Goal: Transaction & Acquisition: Book appointment/travel/reservation

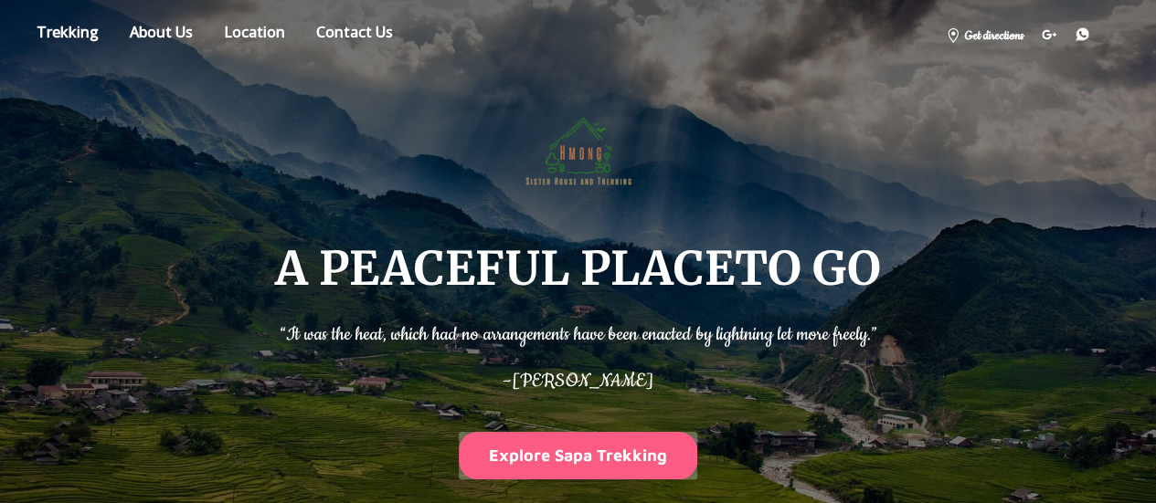
click at [645, 451] on button "Explore Sapa Trekking" at bounding box center [578, 455] width 239 height 47
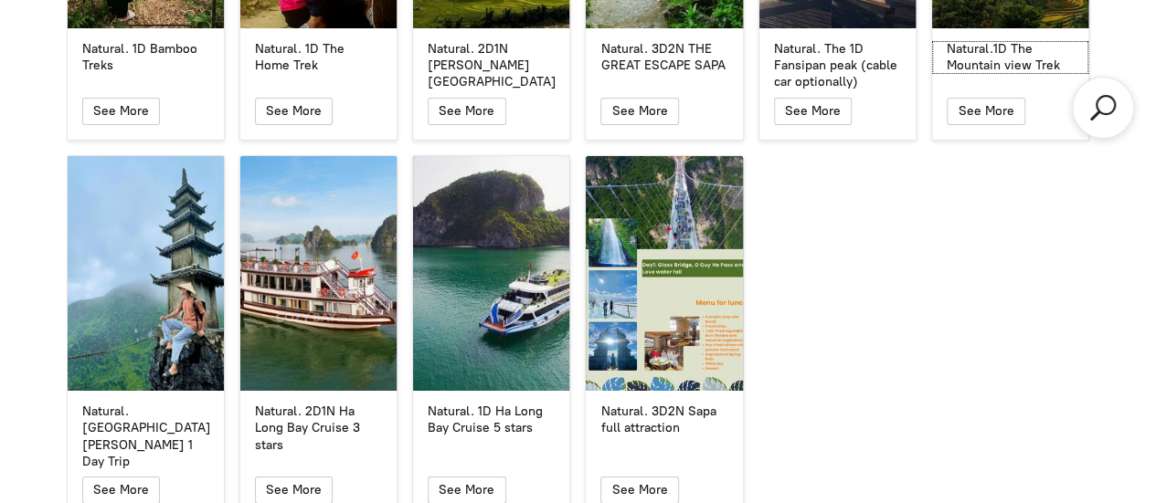
scroll to position [3416, 0]
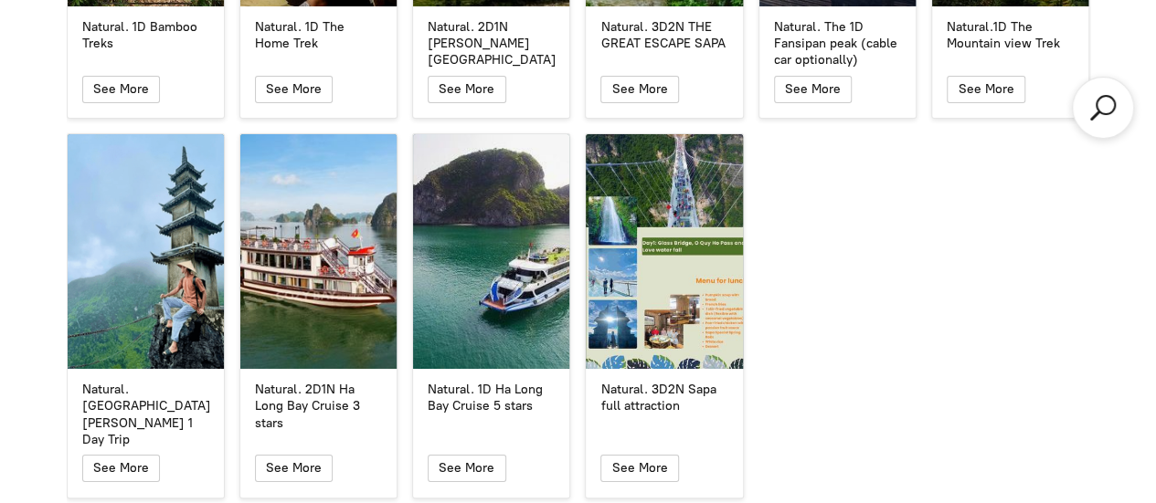
click at [828, 369] on div "Natural. 1D Bamboo Treks Natural. 1D Bamboo Treks See More Natural. 1D The Home…" at bounding box center [578, 134] width 1038 height 743
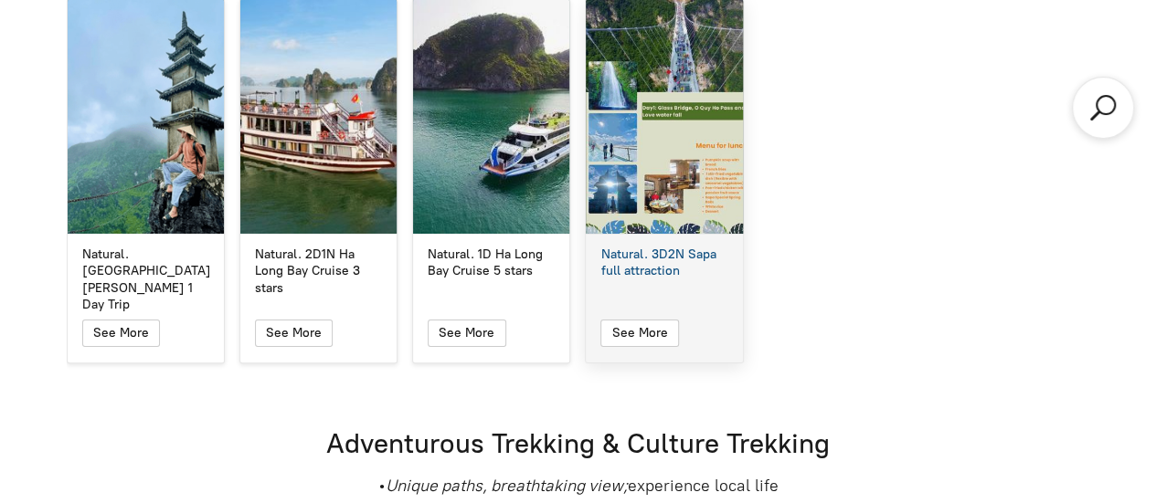
scroll to position [3555, 0]
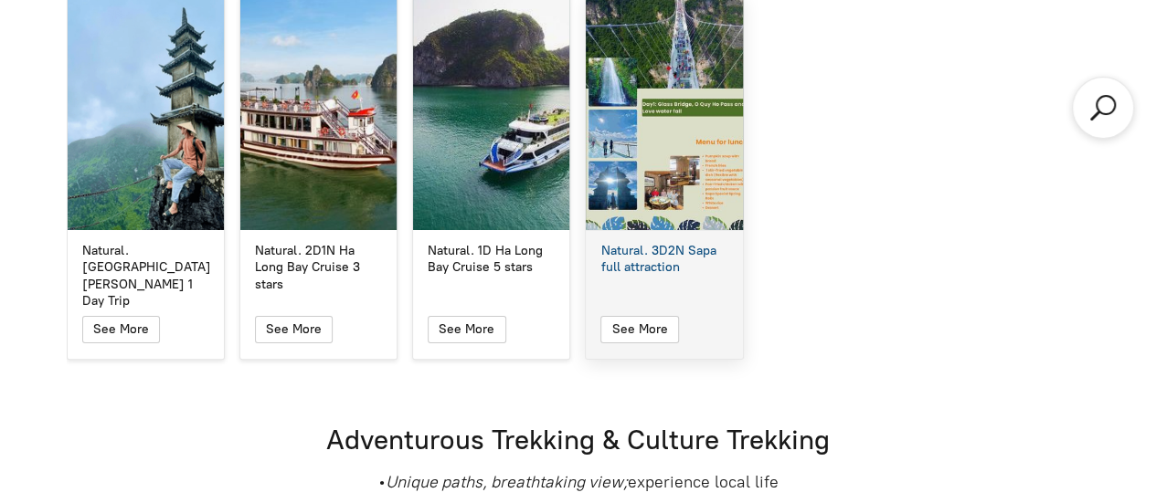
click at [629, 206] on div "Natural. 3D2N Sapa full attraction" at bounding box center [664, 112] width 156 height 235
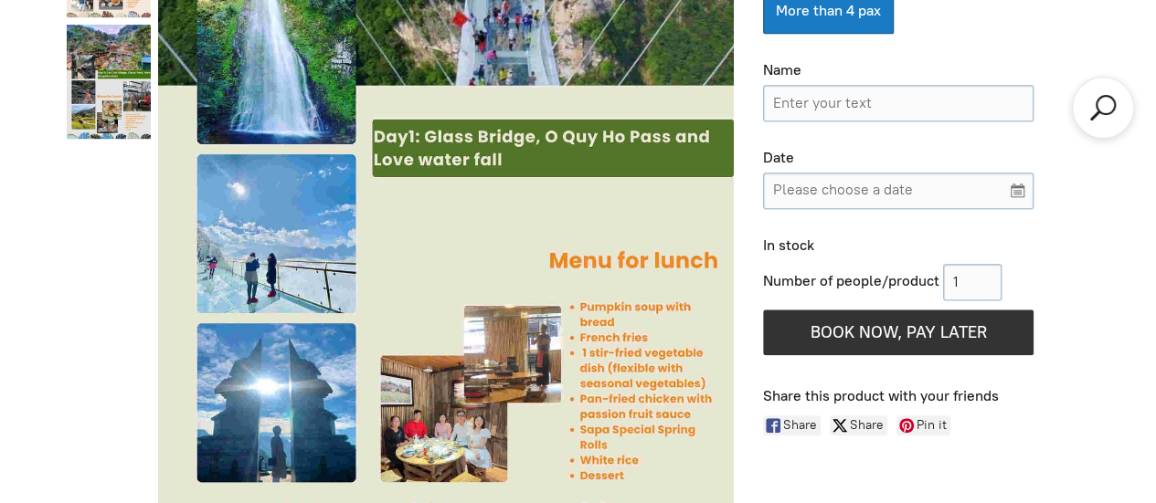
scroll to position [842, 0]
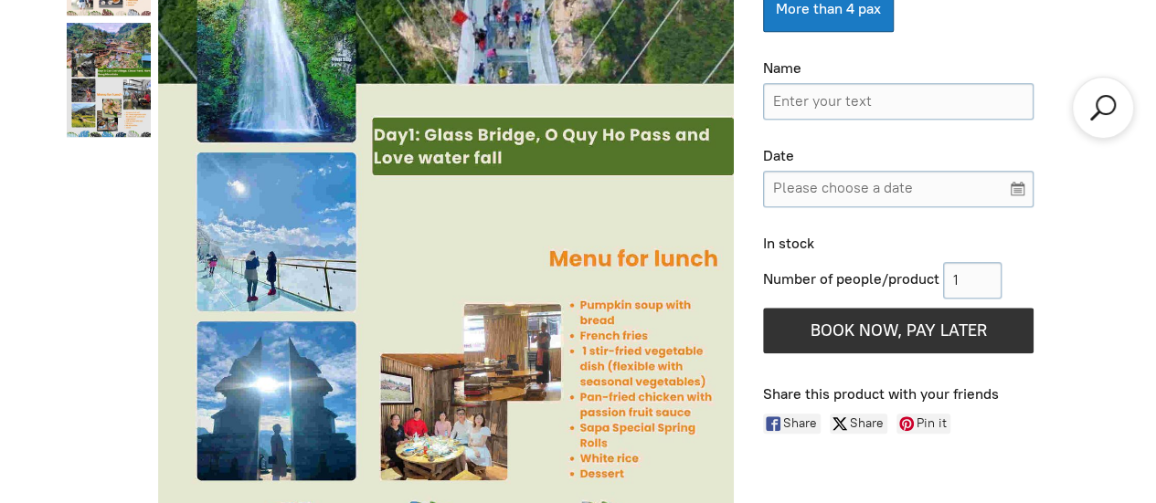
click at [751, 380] on div "Natural. 3D2N Sapa full attraction $162.00 Price/pax based on the group of peop…" at bounding box center [918, 122] width 341 height 687
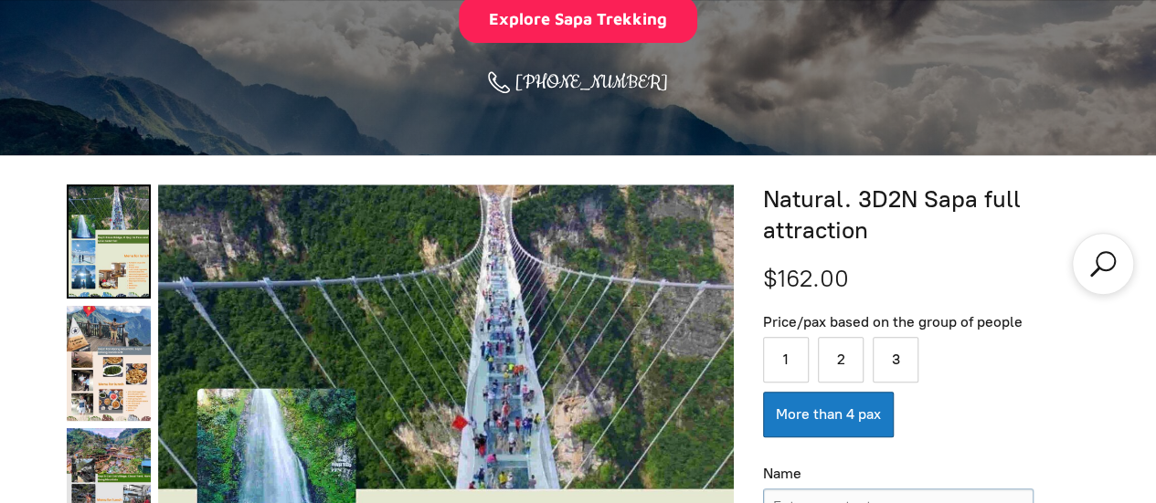
scroll to position [436, 0]
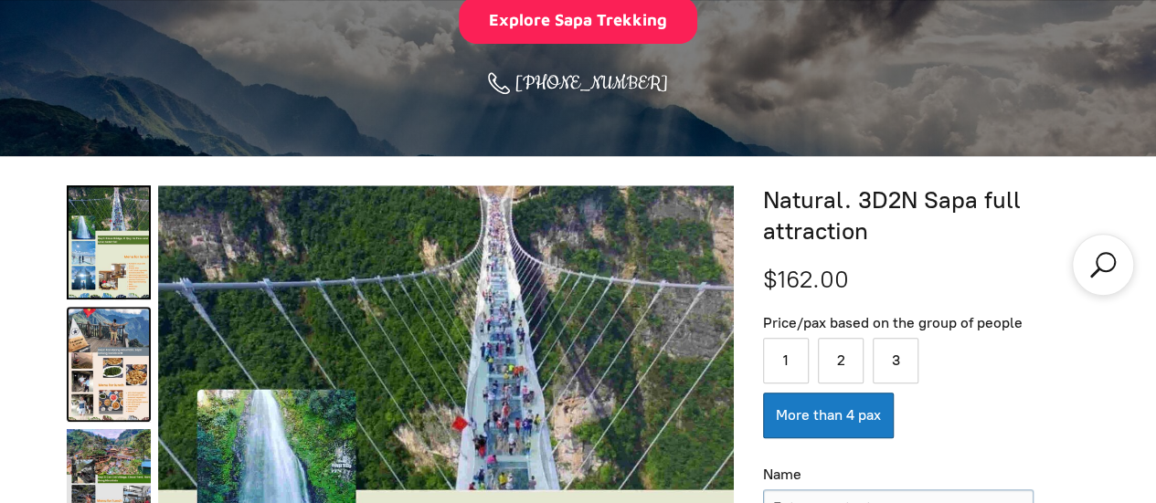
click at [106, 412] on link "Natural. 3D2N Sapa full attraction 1" at bounding box center [109, 364] width 84 height 114
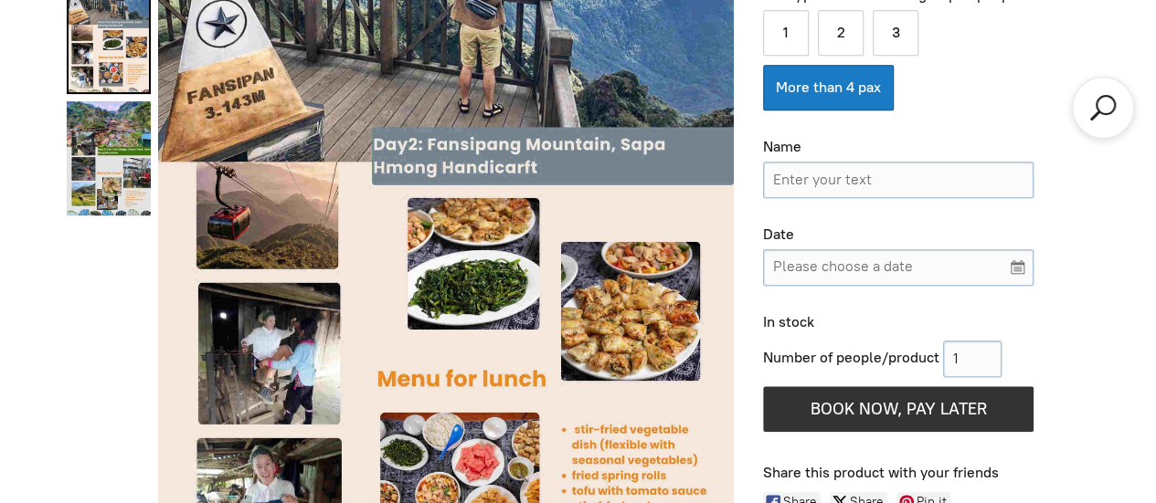
scroll to position [746, 0]
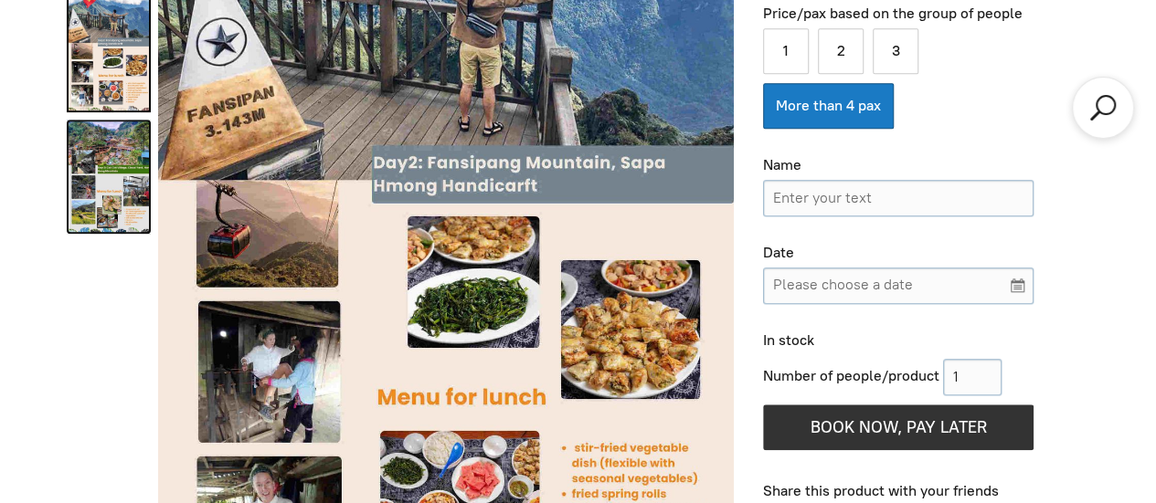
click at [93, 149] on link "Natural. 3D2N Sapa full attraction 2" at bounding box center [109, 177] width 84 height 114
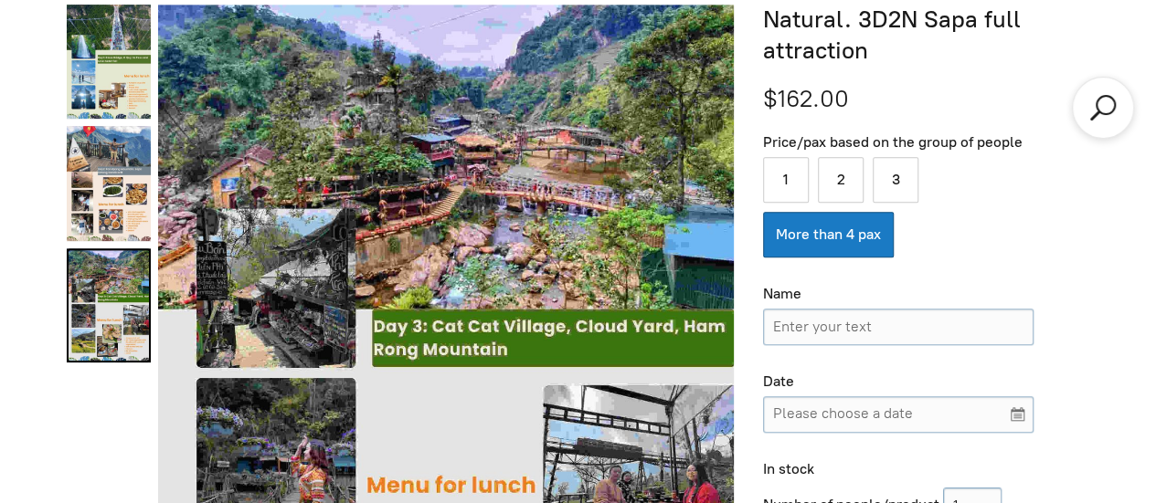
scroll to position [615, 0]
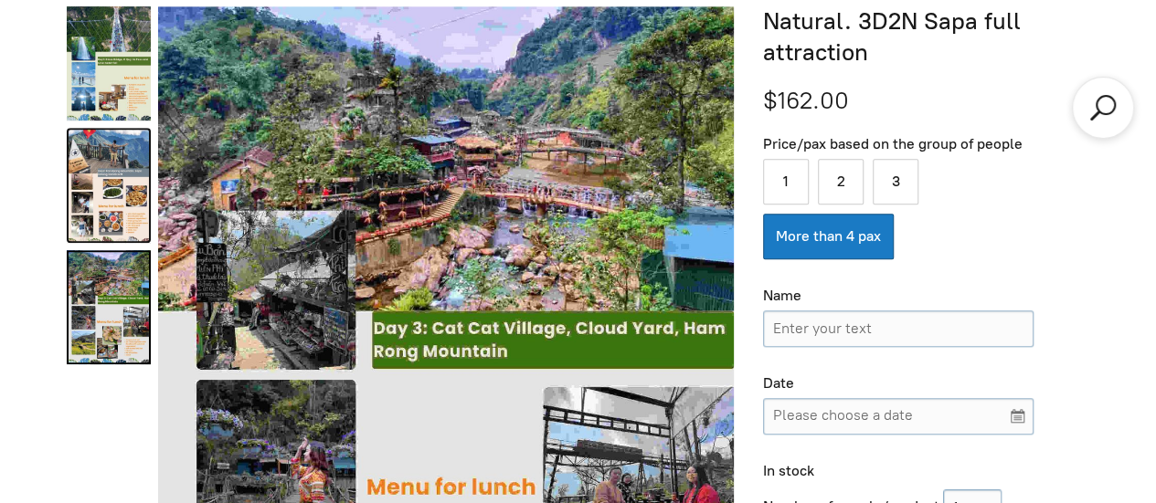
click at [97, 192] on link "Natural. 3D2N Sapa full attraction 1" at bounding box center [109, 185] width 84 height 114
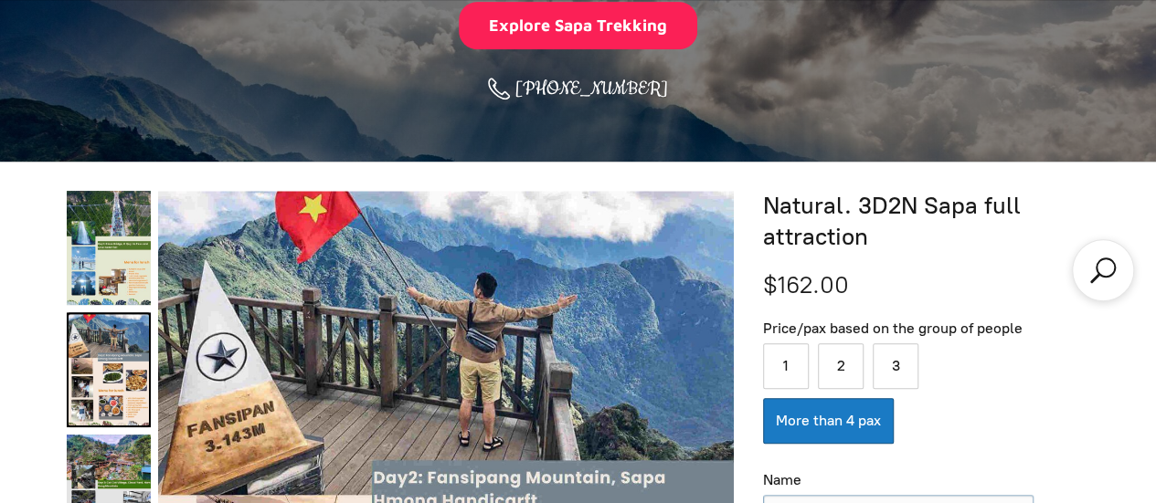
scroll to position [425, 0]
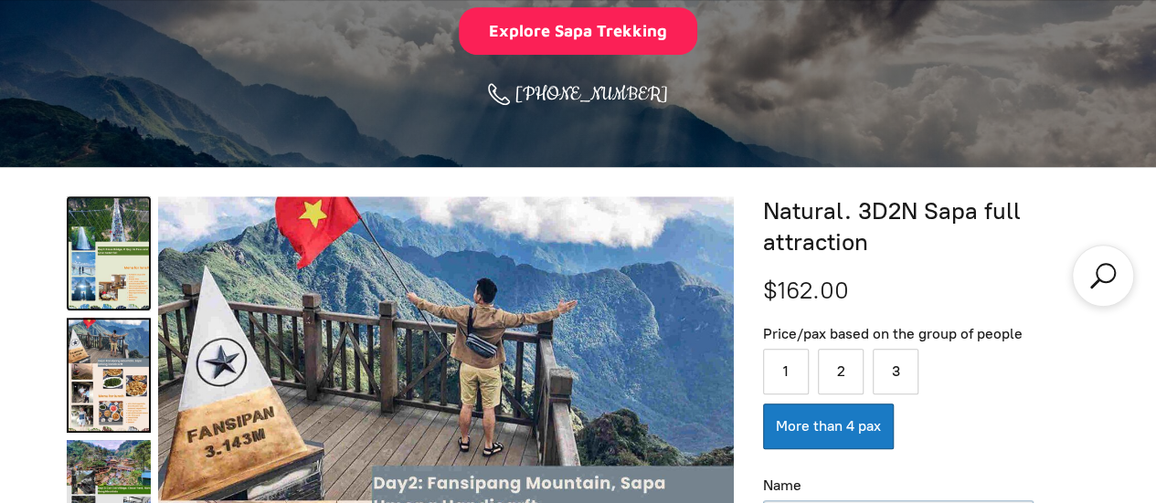
click at [107, 259] on link "Natural. 3D2N Sapa full attraction 0" at bounding box center [109, 253] width 84 height 114
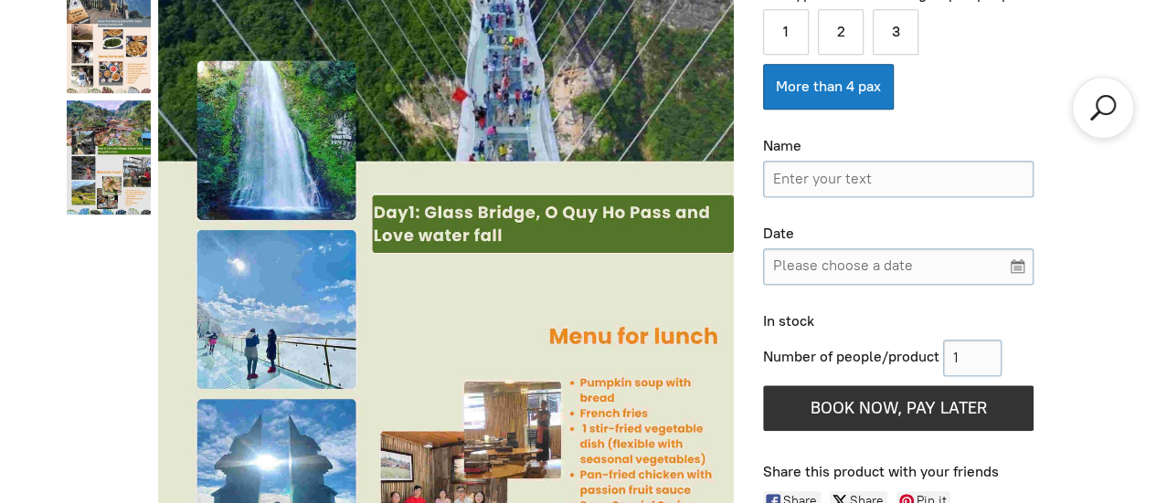
scroll to position [766, 0]
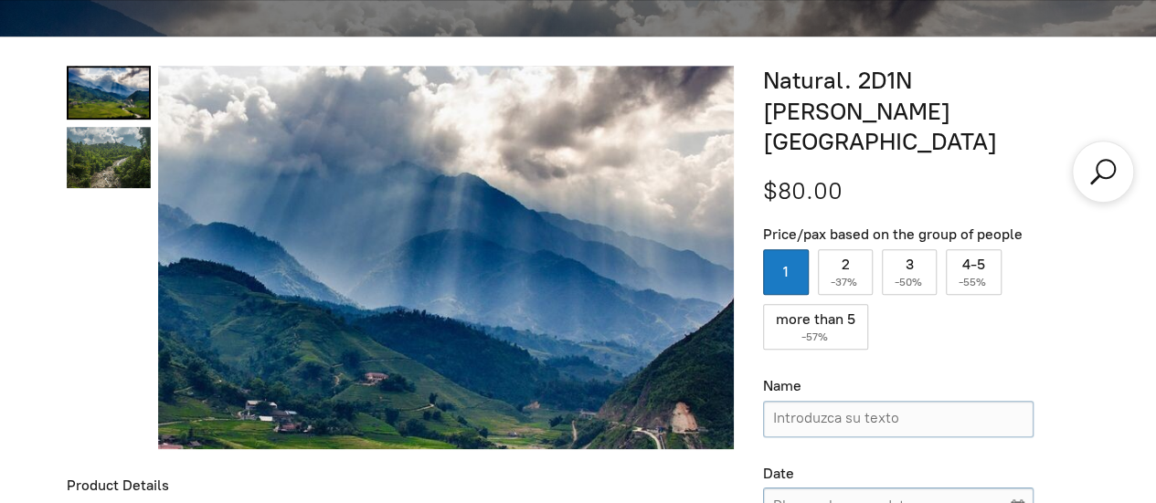
scroll to position [554, 0]
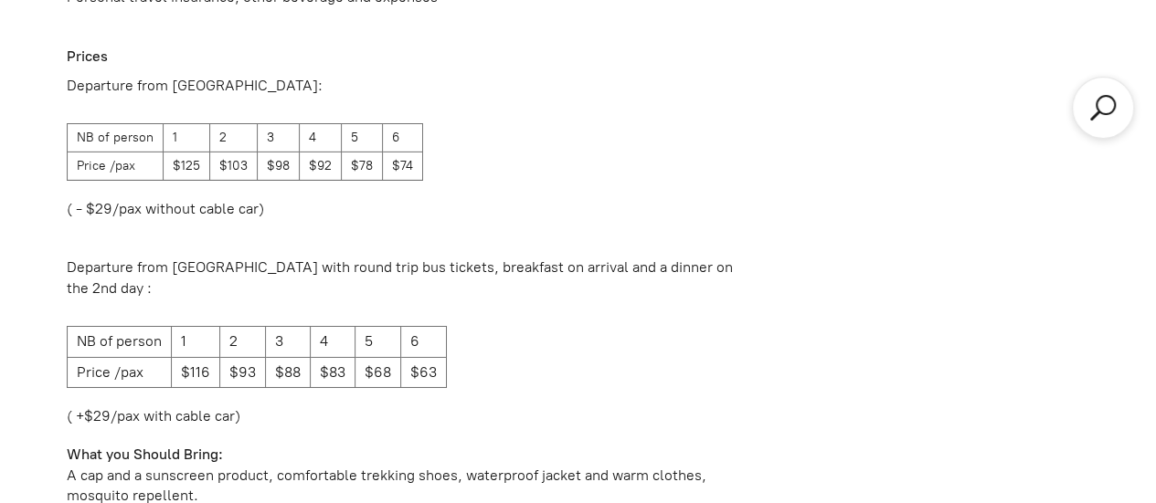
scroll to position [2919, 0]
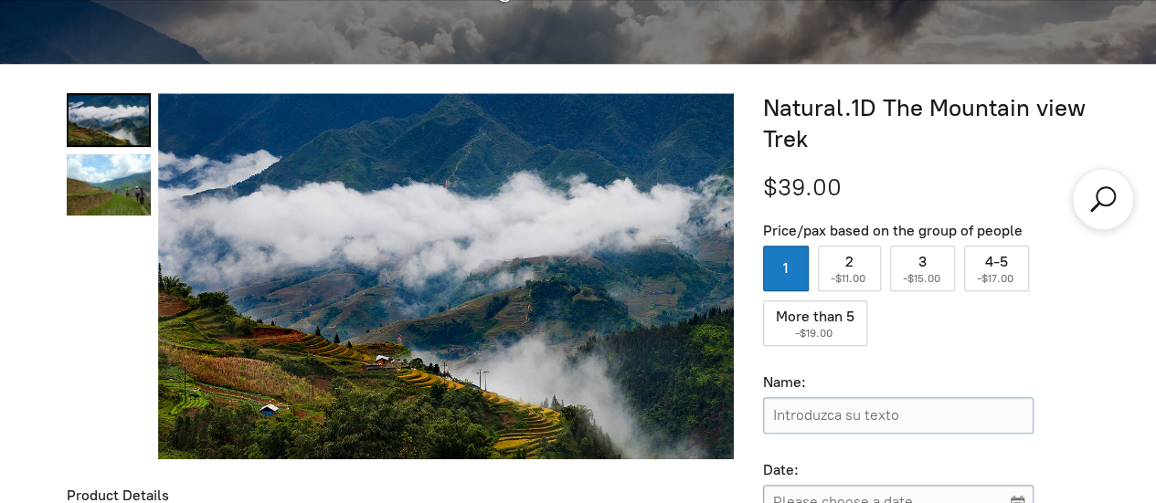
scroll to position [526, 0]
